Goal: Task Accomplishment & Management: Manage account settings

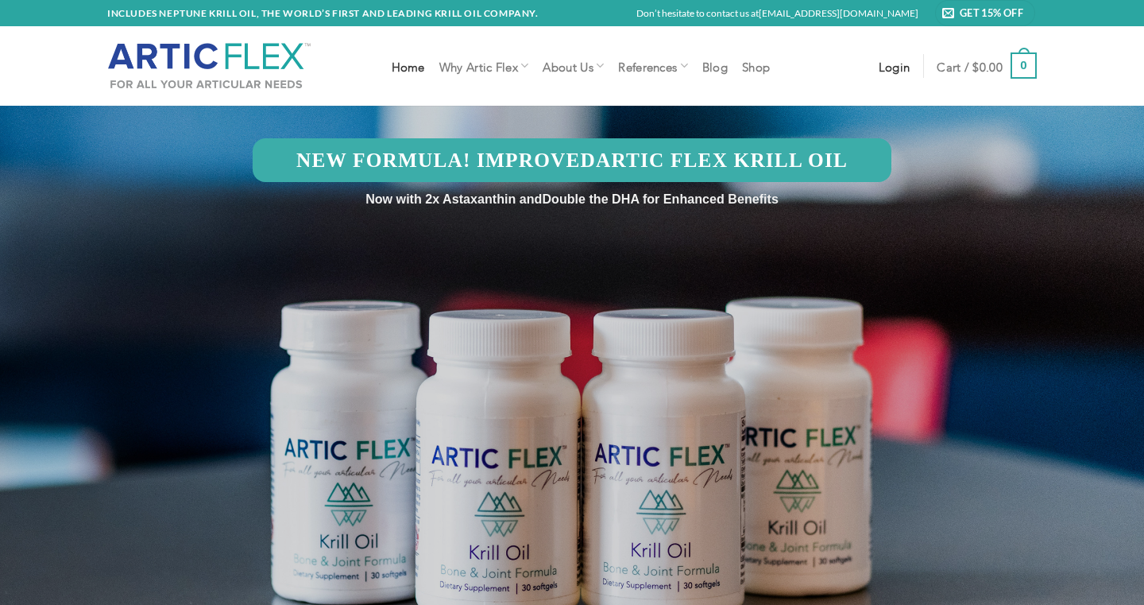
click at [882, 54] on link "Login" at bounding box center [895, 66] width 32 height 29
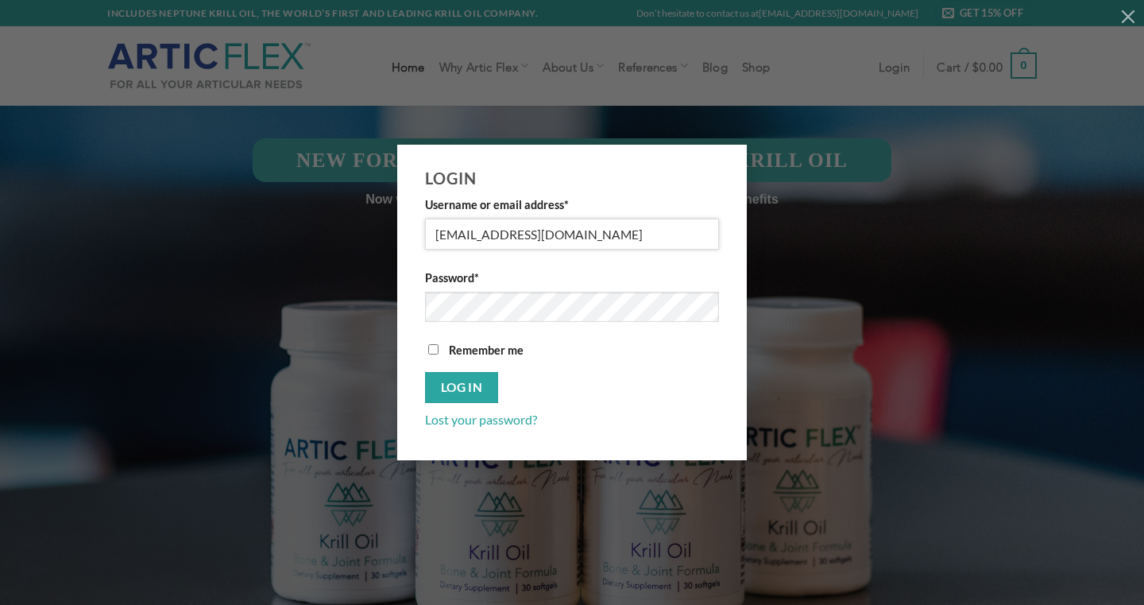
type input "[EMAIL_ADDRESS][DOMAIN_NAME]"
click at [462, 388] on button "Log in" at bounding box center [461, 387] width 73 height 31
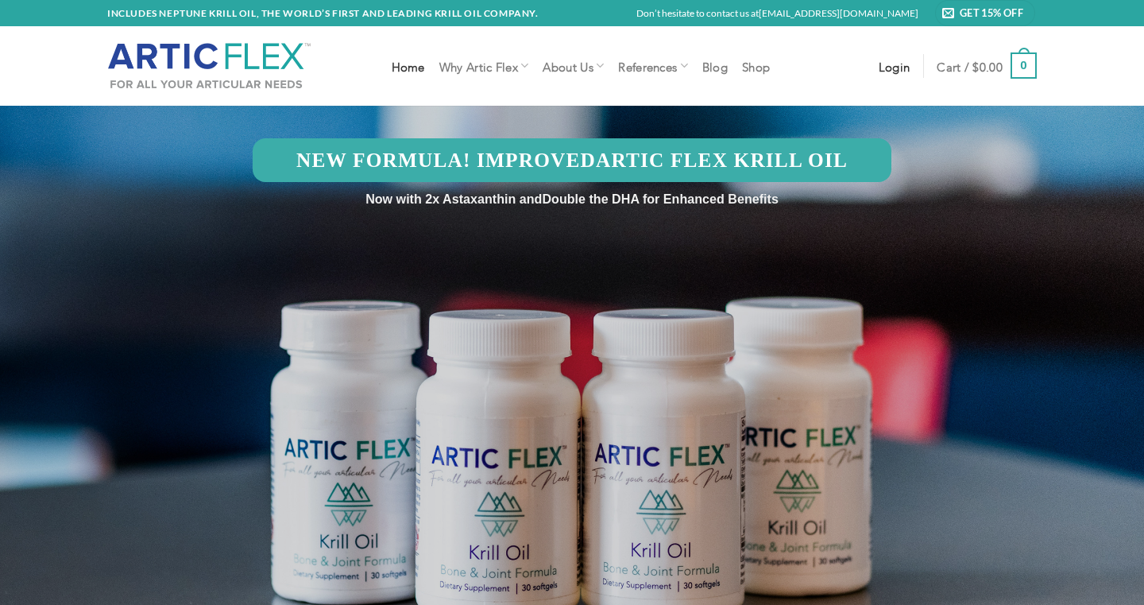
click at [887, 66] on span "Login" at bounding box center [895, 66] width 32 height 13
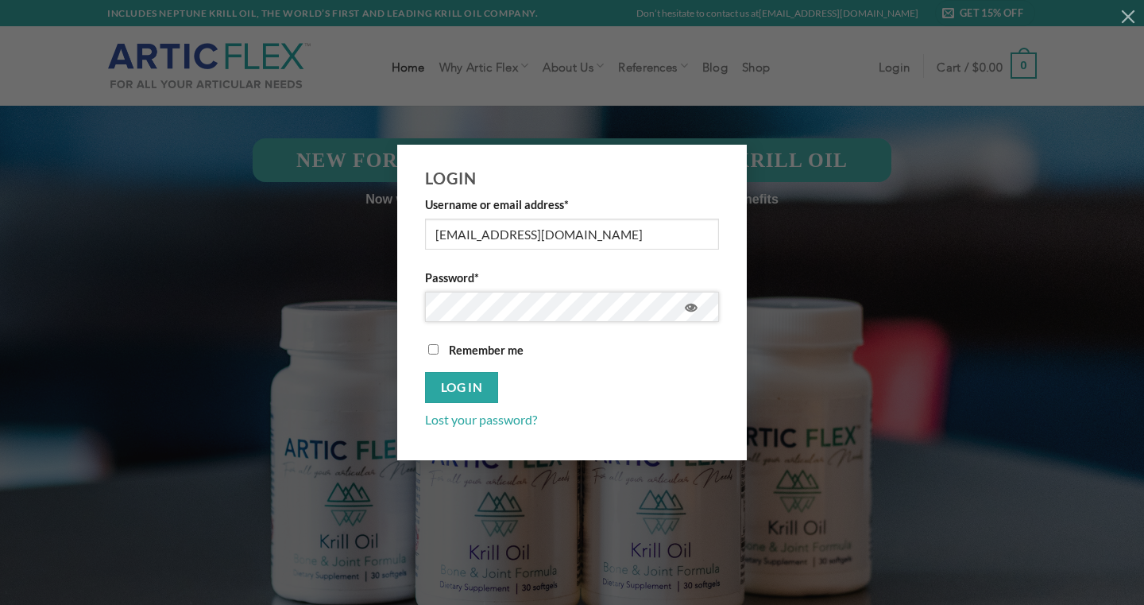
click at [462, 388] on button "Log in" at bounding box center [461, 387] width 73 height 31
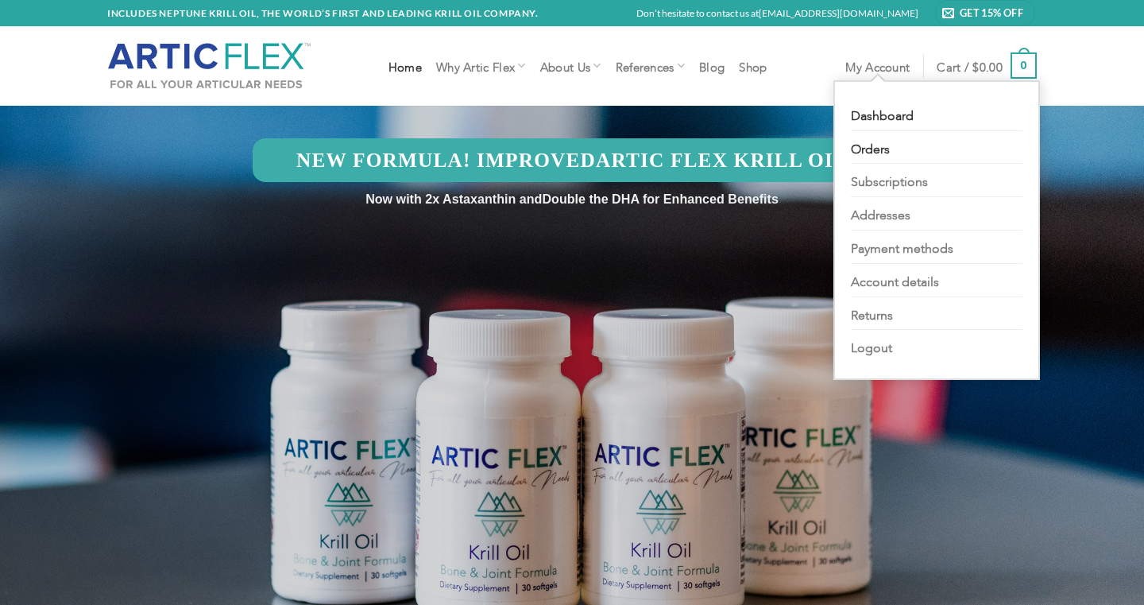
click at [880, 149] on link "Orders" at bounding box center [937, 147] width 172 height 33
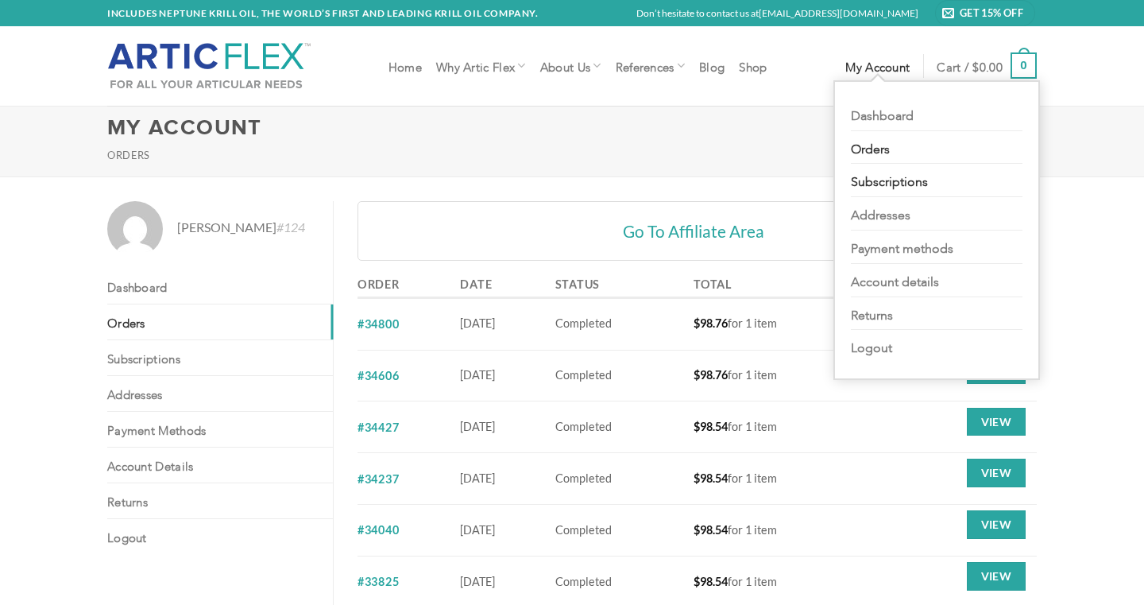
click at [886, 179] on link "Subscriptions" at bounding box center [937, 180] width 172 height 33
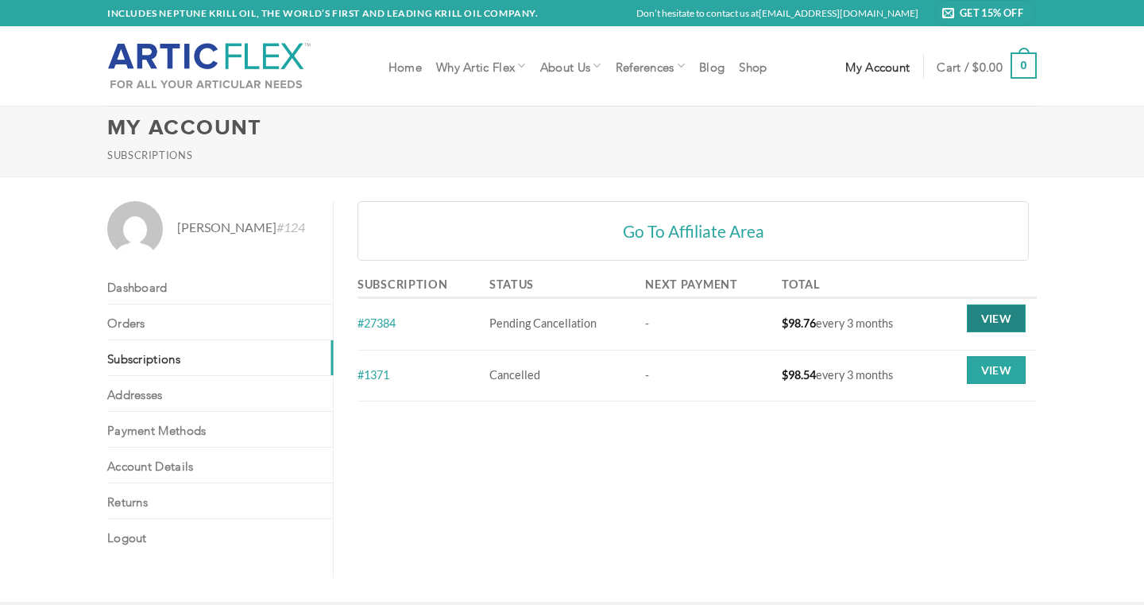
click at [979, 317] on link "View" at bounding box center [996, 318] width 59 height 29
